Goal: Navigation & Orientation: Go to known website

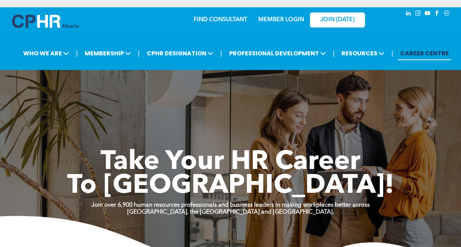
click at [275, 26] on div "MEMBER LOGIN" at bounding box center [264, 19] width 67 height 23
click at [283, 13] on div "MEMBER LOGIN" at bounding box center [281, 17] width 48 height 13
click at [283, 19] on link "MEMBER LOGIN" at bounding box center [281, 20] width 46 height 6
